Goal: Task Accomplishment & Management: Use online tool/utility

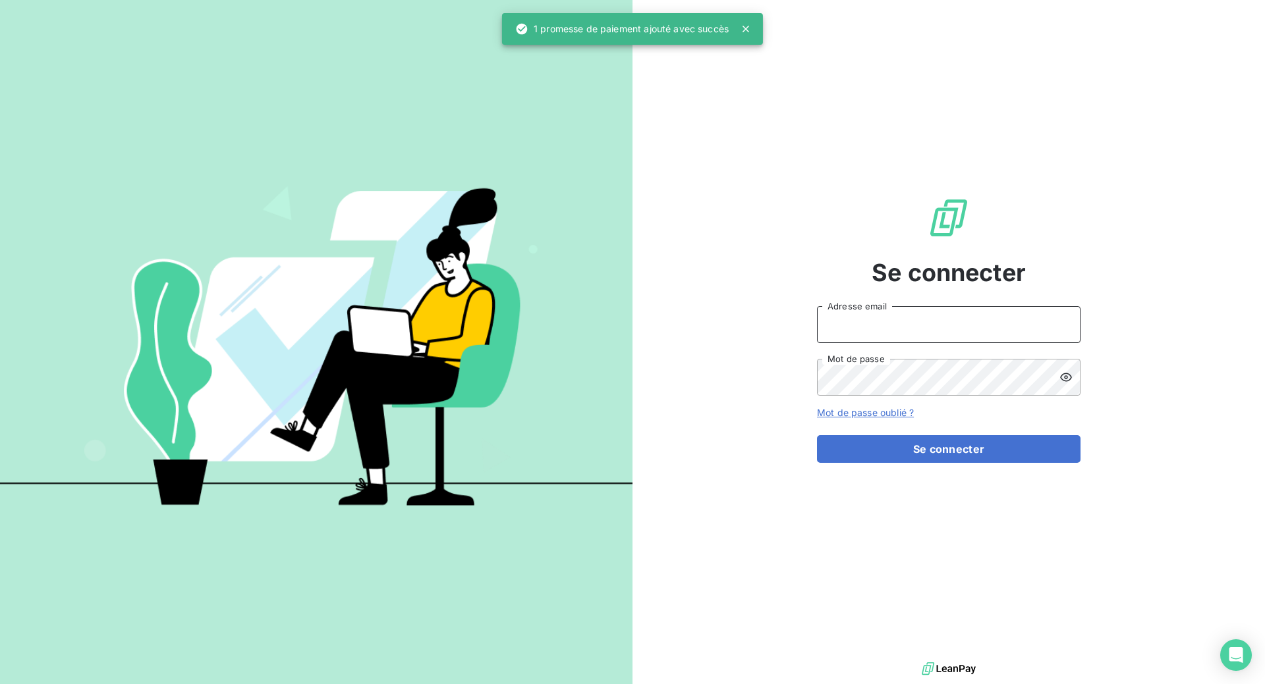
type input "[EMAIL_ADDRESS][DOMAIN_NAME]"
click at [958, 451] on button "Se connecter" at bounding box center [949, 449] width 264 height 28
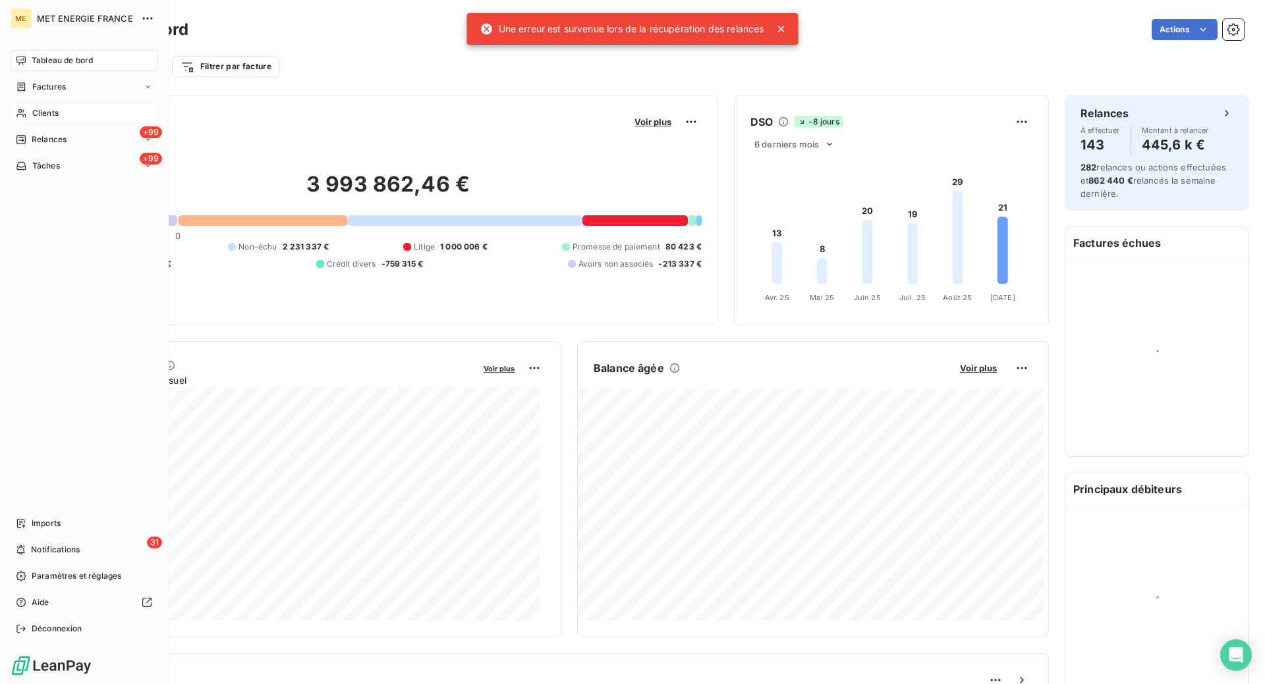
click at [41, 112] on span "Clients" at bounding box center [45, 113] width 26 height 12
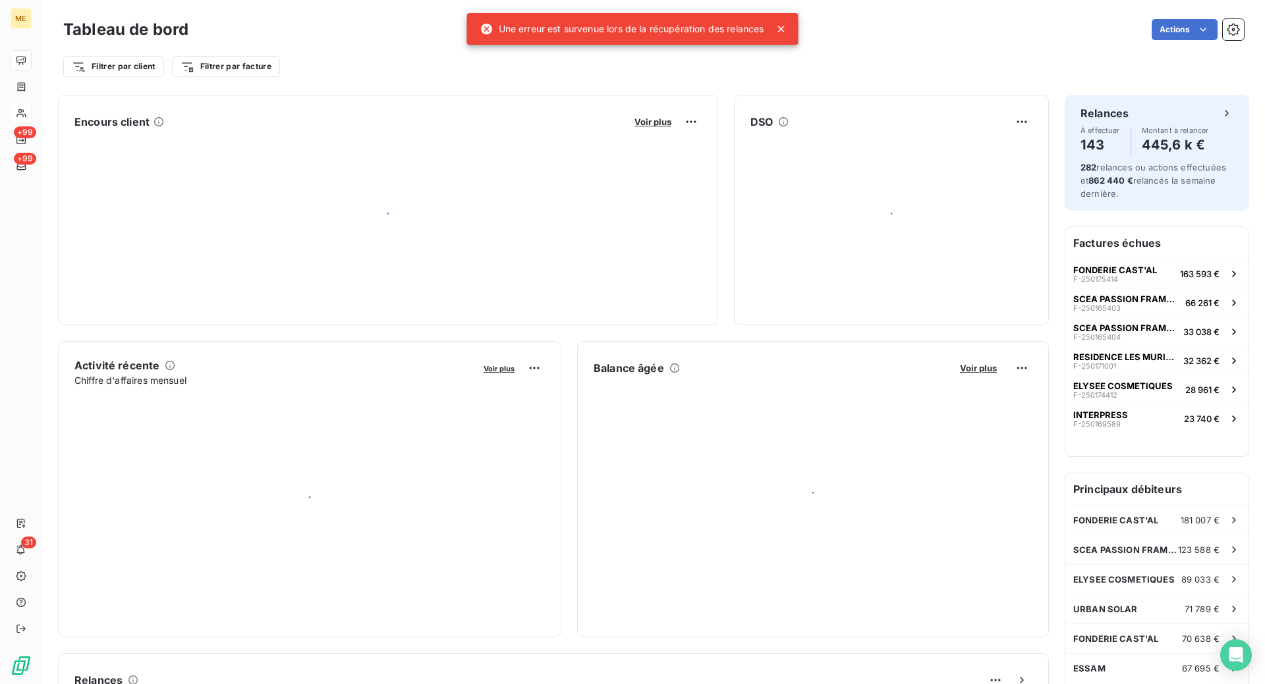
click at [1034, 30] on div "Actions" at bounding box center [724, 29] width 1040 height 21
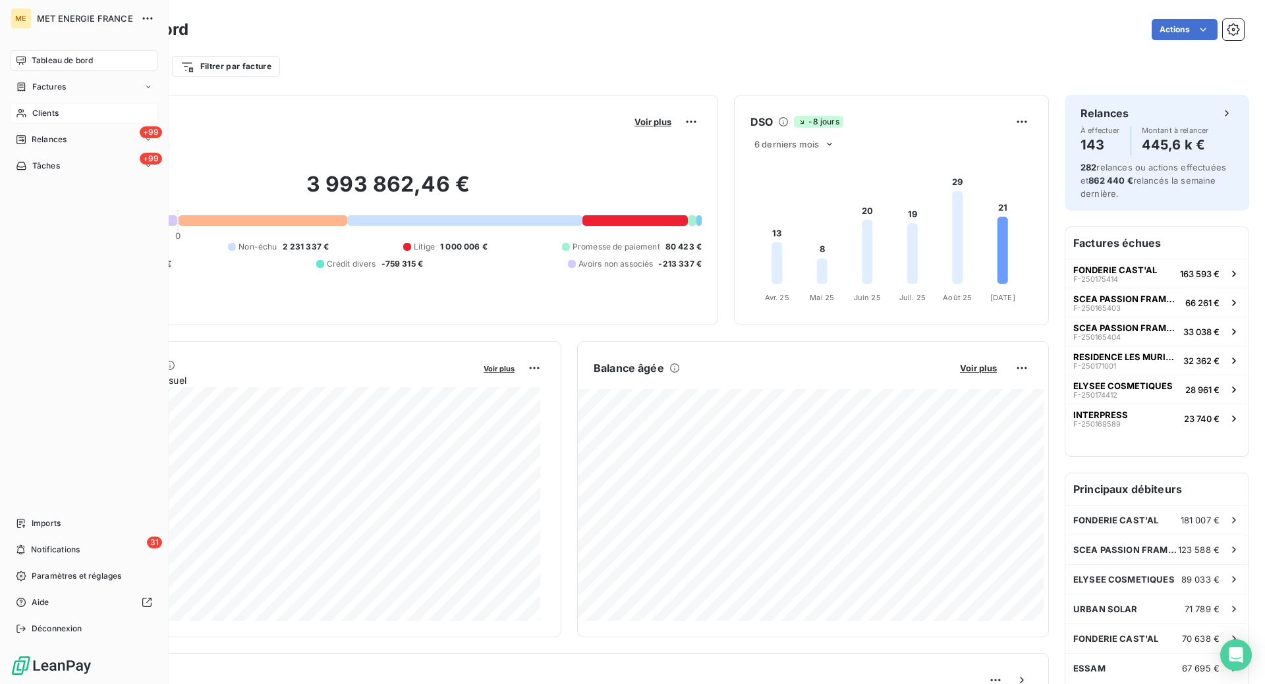
click at [36, 111] on span "Clients" at bounding box center [45, 113] width 26 height 12
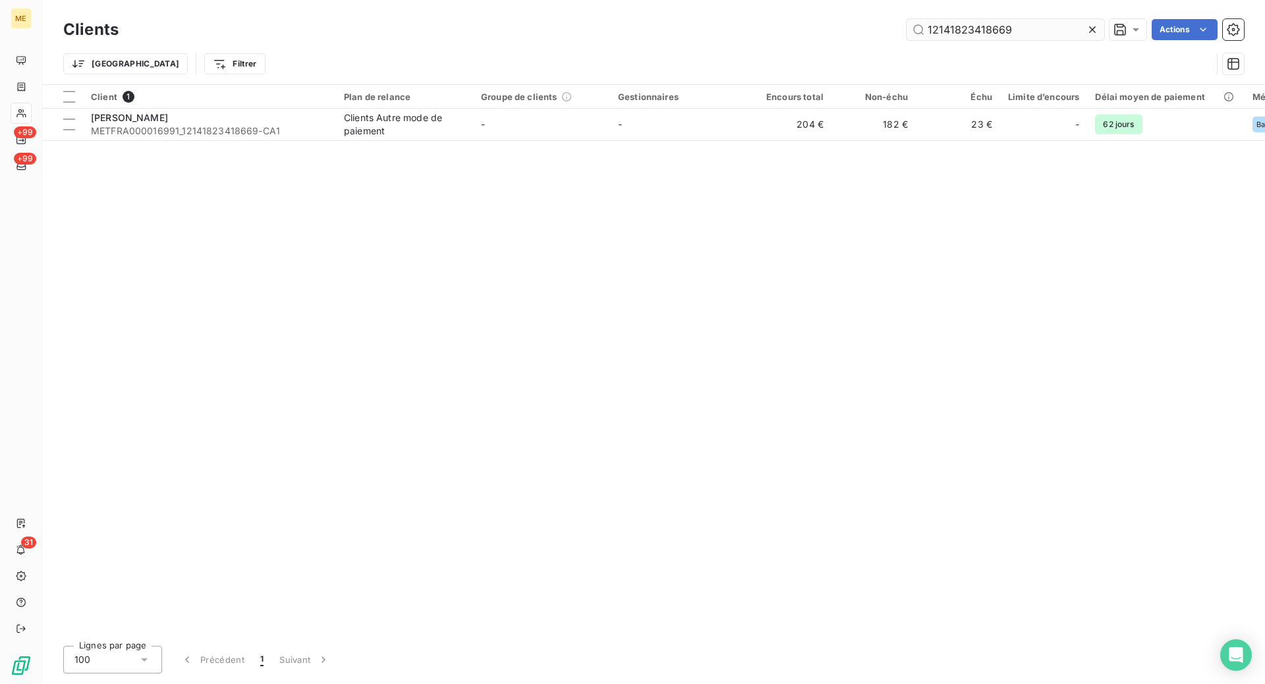
click at [1030, 28] on input "12141823418669" at bounding box center [1005, 29] width 198 height 21
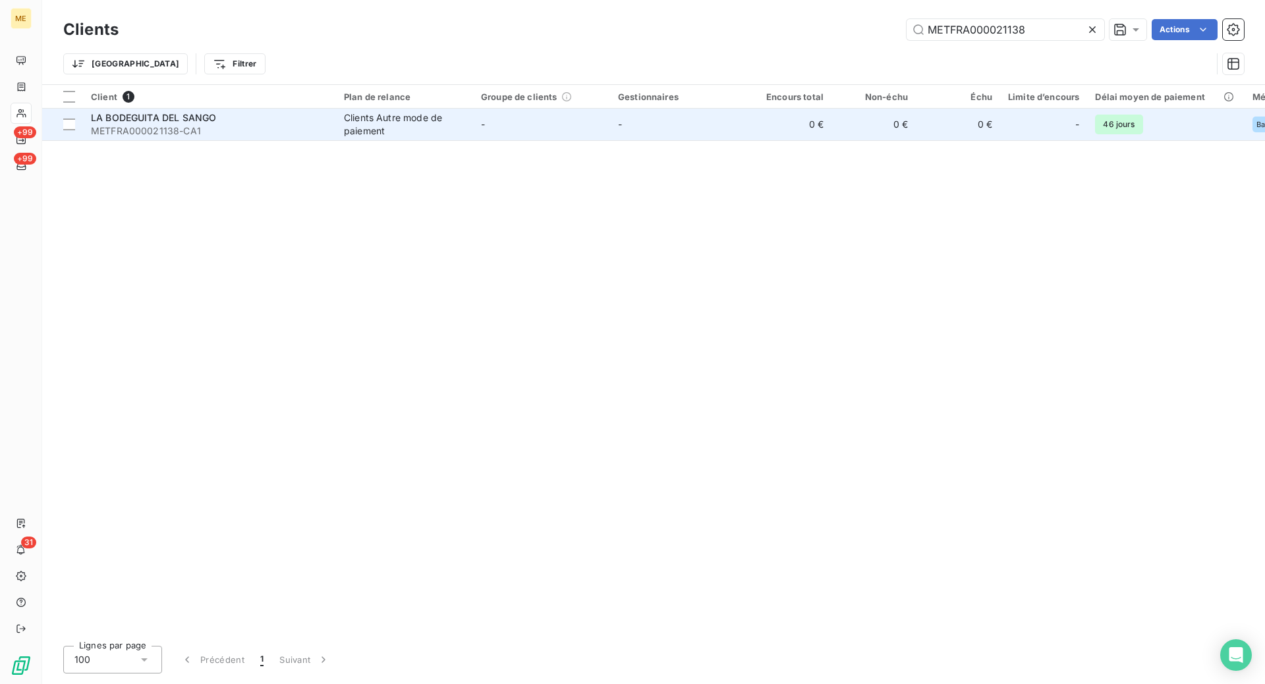
type input "METFRA000021138"
click at [307, 127] on span "METFRA000021138-CA1" at bounding box center [209, 131] width 237 height 13
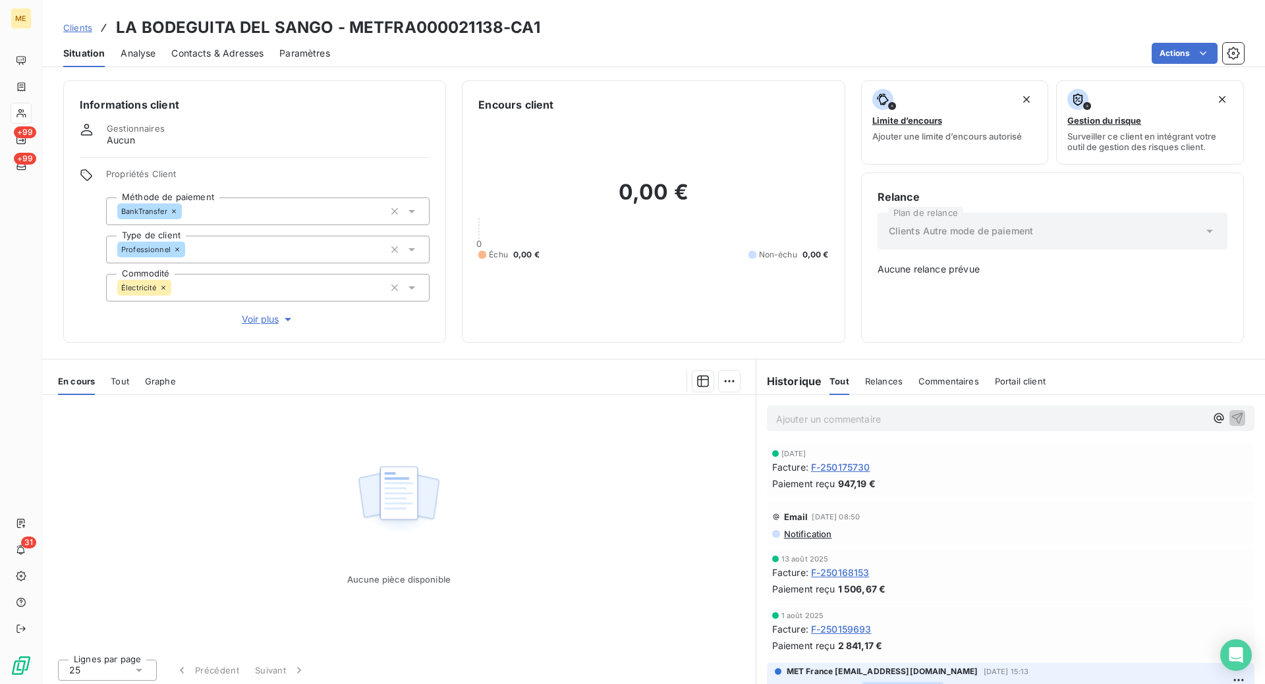
click at [865, 623] on span "F-250159693" at bounding box center [841, 630] width 61 height 14
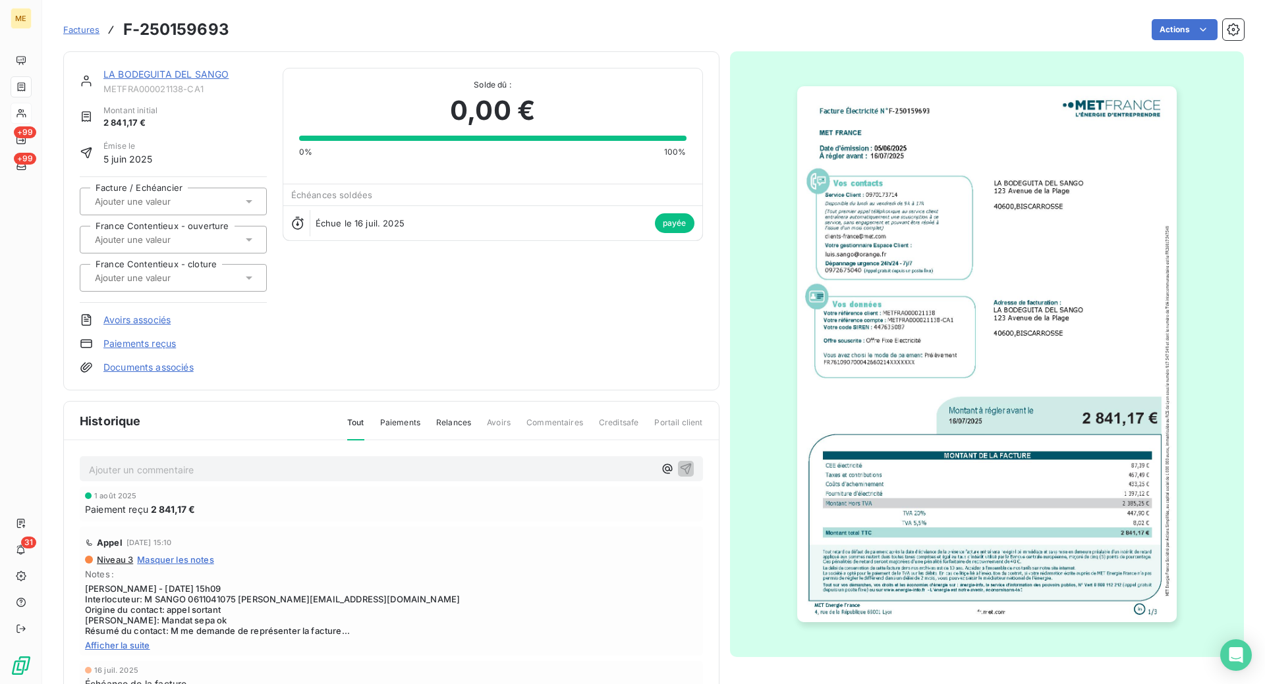
click at [994, 549] on img "button" at bounding box center [986, 354] width 379 height 536
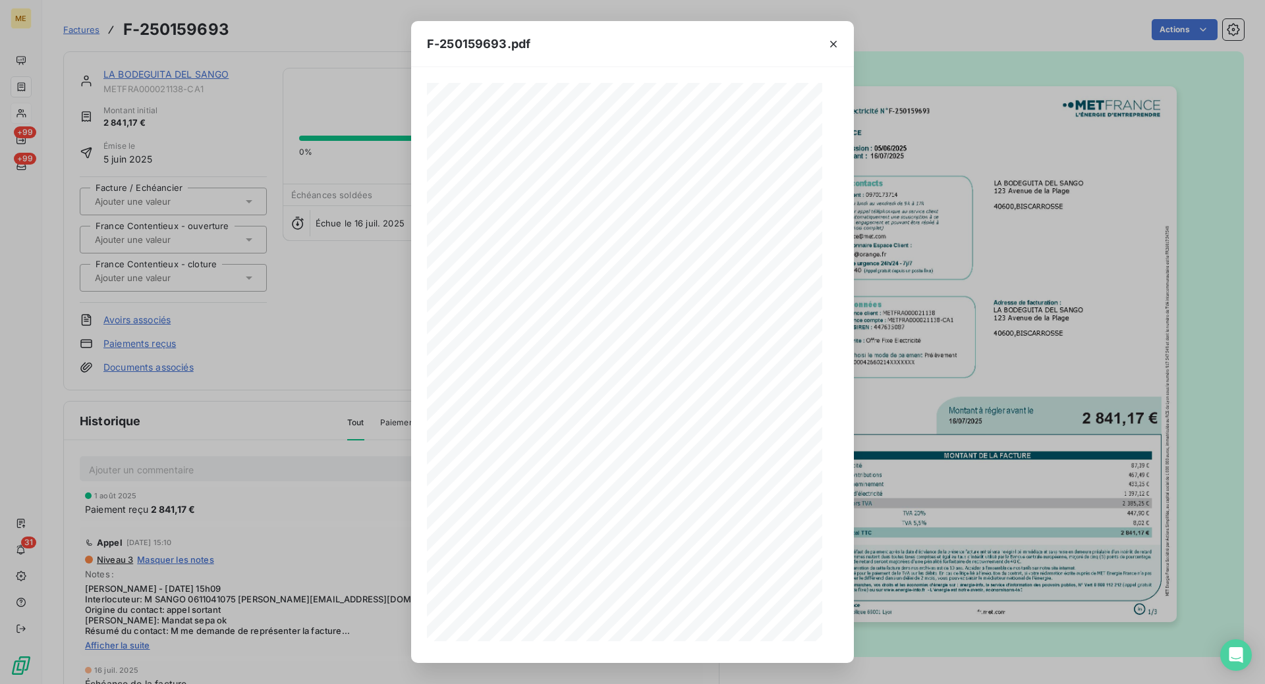
click at [830, 47] on icon "button" at bounding box center [833, 44] width 13 height 13
click at [833, 42] on icon "button" at bounding box center [833, 44] width 13 height 13
click at [837, 42] on icon "button" at bounding box center [833, 44] width 13 height 13
click at [755, 74] on div "Facture Électricité N° F-250159693 MET Energie France [STREET_ADDRESS] [DATE][D…" at bounding box center [632, 365] width 443 height 596
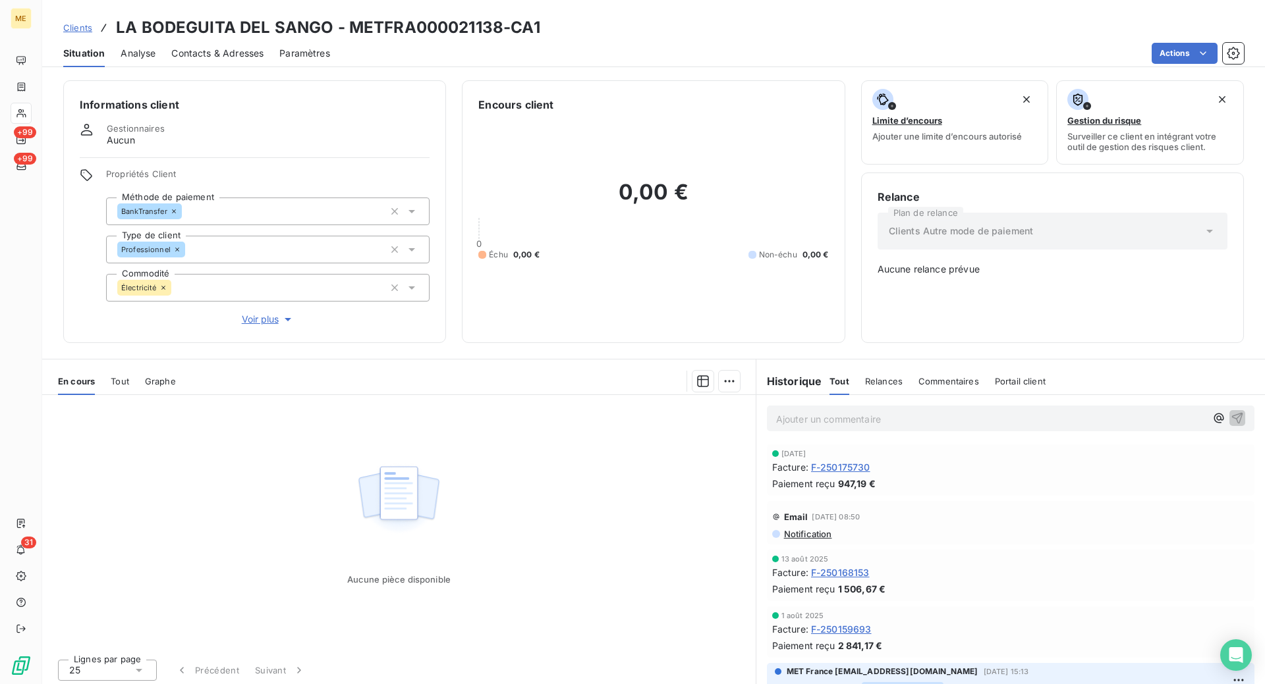
click at [852, 566] on span "F-250168153" at bounding box center [840, 573] width 59 height 14
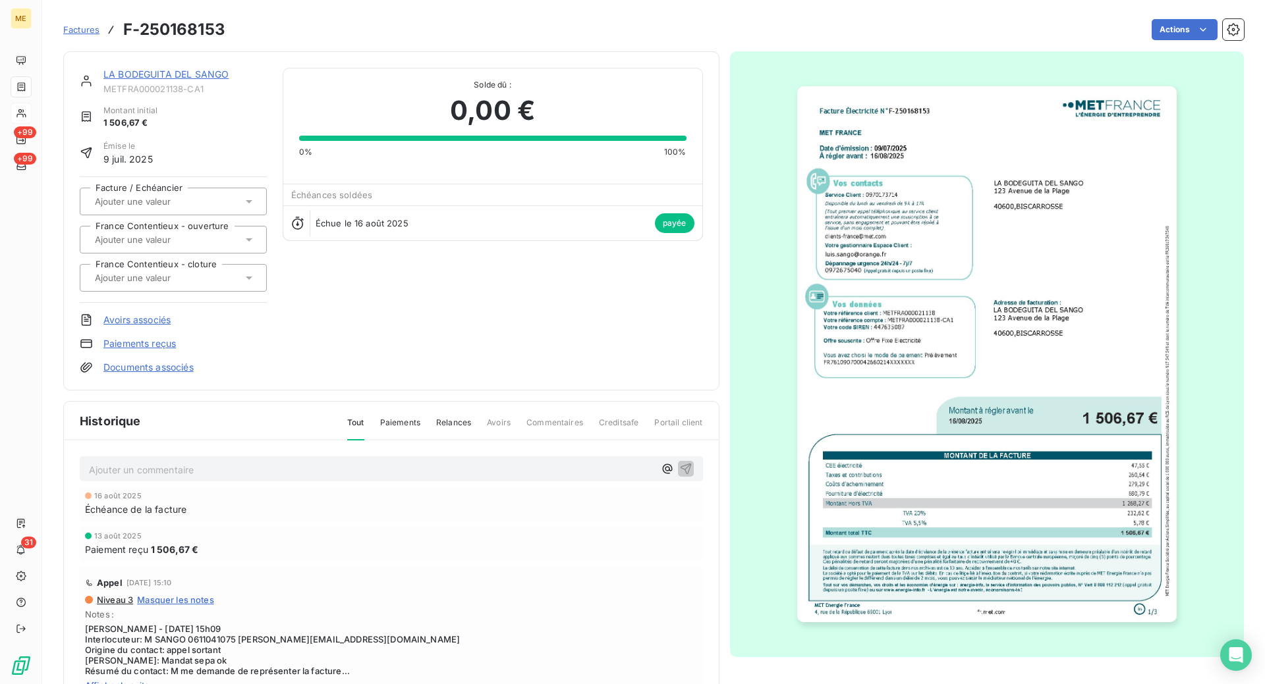
click at [935, 519] on img "button" at bounding box center [986, 354] width 379 height 536
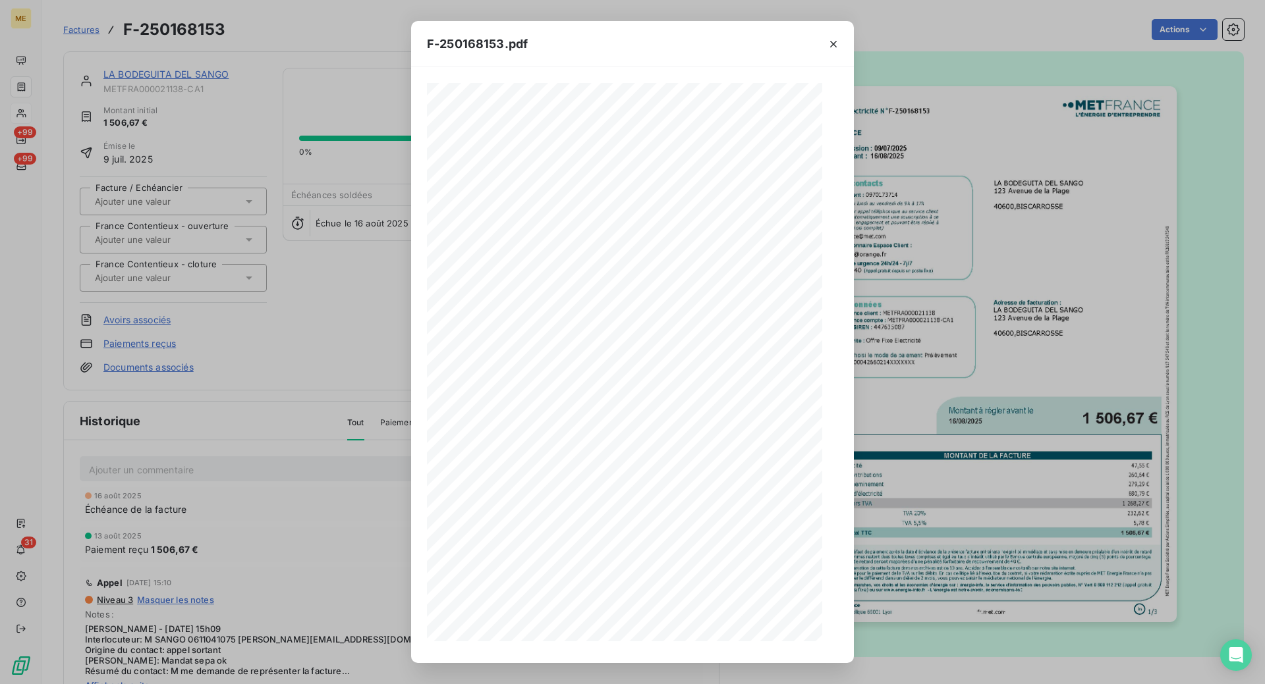
click at [833, 45] on icon "button" at bounding box center [833, 44] width 7 height 7
click at [835, 40] on icon "button" at bounding box center [833, 44] width 13 height 13
click at [881, 38] on div "F-250168153.pdf Loading page… Facture Électricité N° F-250168153 MET Energie Fr…" at bounding box center [632, 342] width 1265 height 684
